Goal: Information Seeking & Learning: Learn about a topic

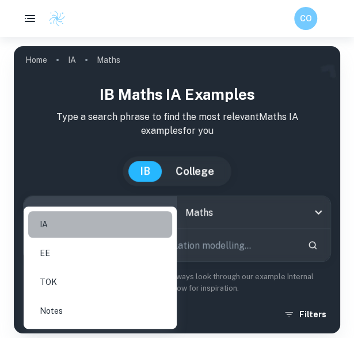
click at [130, 218] on li "IA" at bounding box center [100, 224] width 144 height 26
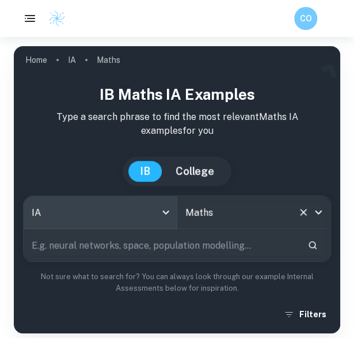
click at [220, 199] on div "Maths All Subjects" at bounding box center [254, 212] width 154 height 32
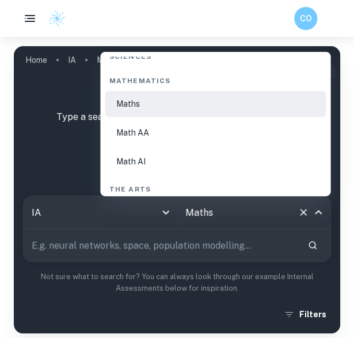
scroll to position [1979, 0]
click at [196, 156] on li "Math AI" at bounding box center [215, 160] width 221 height 26
type input "Math AI"
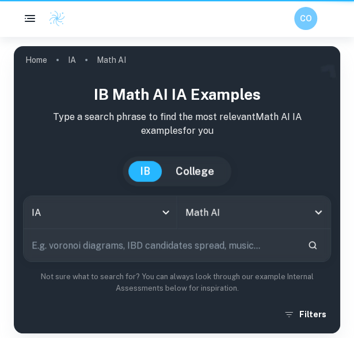
click at [206, 247] on input "text" at bounding box center [161, 245] width 275 height 32
type input "correlation"
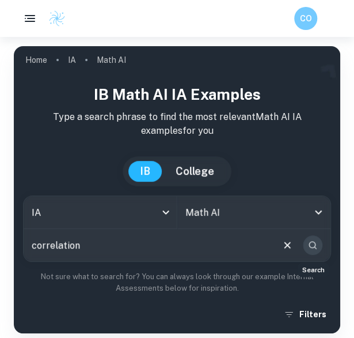
click at [310, 249] on icon "Search" at bounding box center [313, 245] width 10 height 10
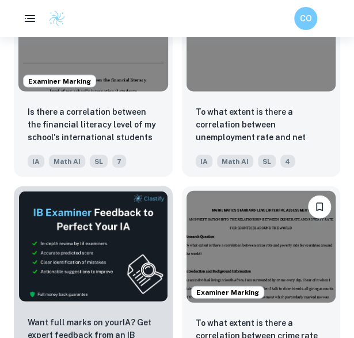
scroll to position [582, 0]
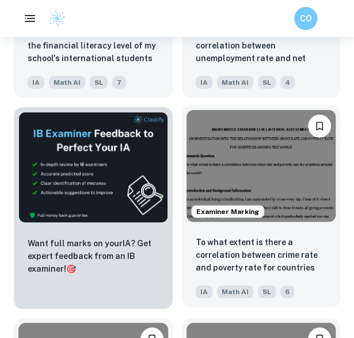
click at [298, 212] on img at bounding box center [262, 166] width 150 height 112
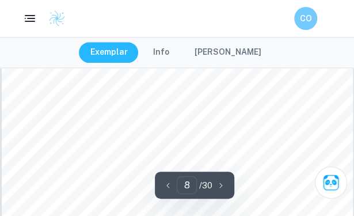
scroll to position [3512, 0]
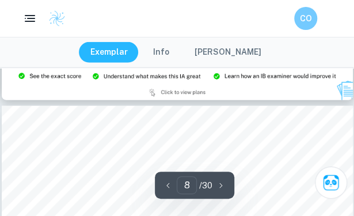
type input "9"
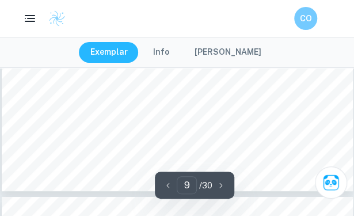
scroll to position [4205, 0]
